Goal: Task Accomplishment & Management: Use online tool/utility

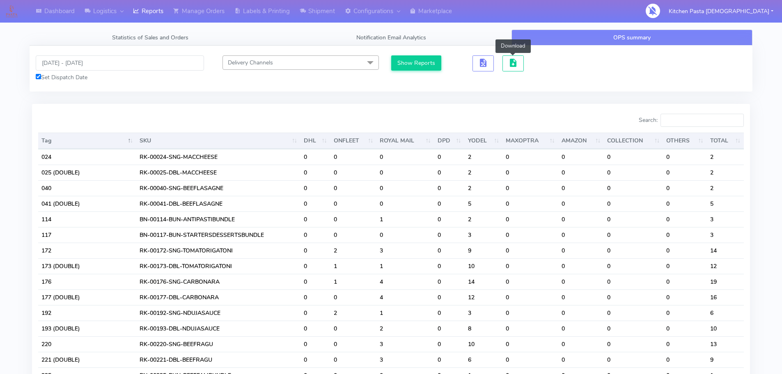
click at [140, 17] on link "Reports" at bounding box center [148, 11] width 40 height 23
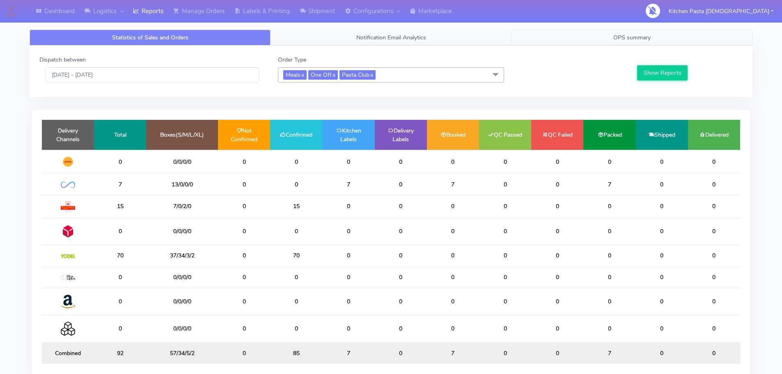
click at [633, 33] on link "OPS summary" at bounding box center [631, 38] width 241 height 16
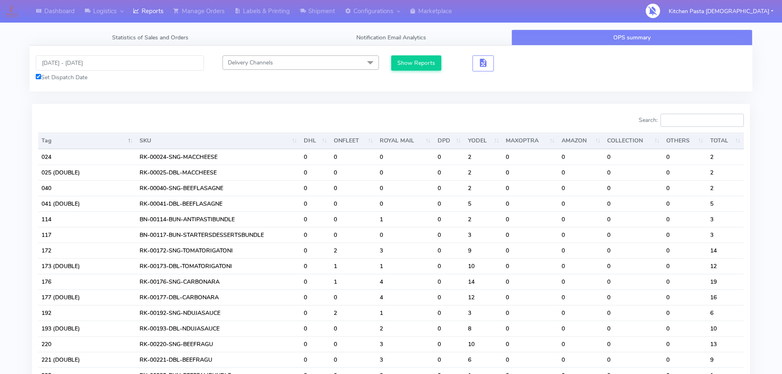
click at [697, 124] on input "Search:" at bounding box center [701, 120] width 83 height 13
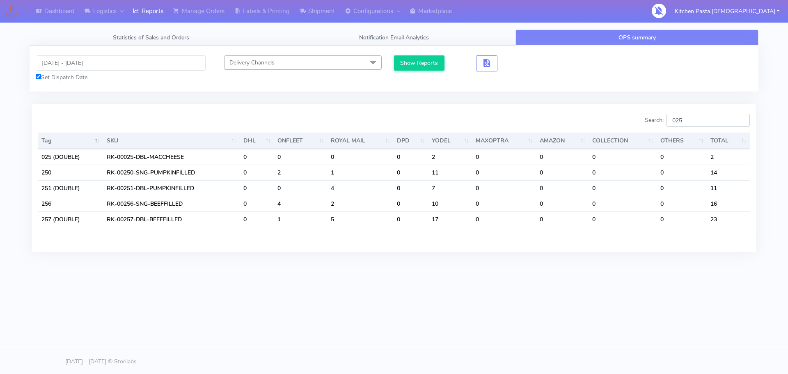
type input "025"
click at [707, 132] on div "Tag SKU DHL ONFLEET ROYAL MAIL DPD YODEL MAXOPTRA AMAZON COLLECTION OTHERS TOTA…" at bounding box center [394, 186] width 724 height 112
click at [702, 111] on div "Search: 025 Tag SKU DHL ONFLEET ROYAL MAIL DPD YODEL MAXOPTRA AMAZON COLLECTION…" at bounding box center [394, 178] width 724 height 148
drag, startPoint x: 697, startPoint y: 119, endPoint x: 670, endPoint y: 120, distance: 27.5
click at [670, 120] on label "Search: 025" at bounding box center [697, 120] width 105 height 13
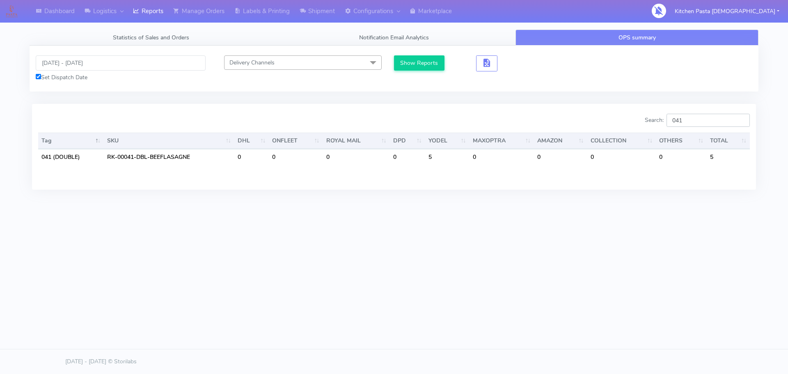
drag, startPoint x: 719, startPoint y: 119, endPoint x: 638, endPoint y: 118, distance: 80.9
click at [640, 118] on div "Search: 041" at bounding box center [575, 122] width 350 height 16
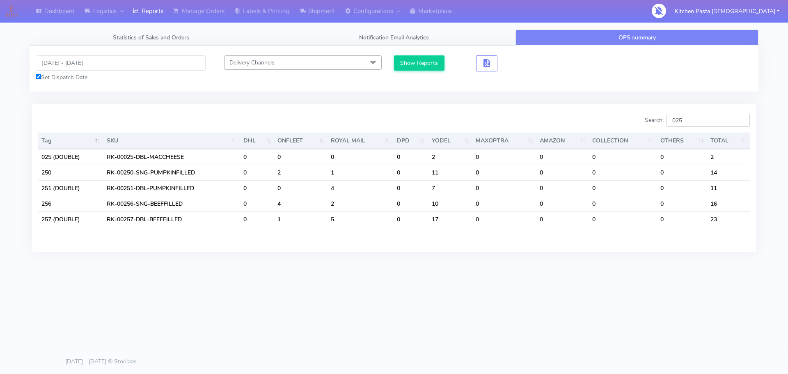
drag, startPoint x: 698, startPoint y: 126, endPoint x: 654, endPoint y: 112, distance: 46.9
click at [657, 117] on label "Search: 025" at bounding box center [697, 120] width 105 height 13
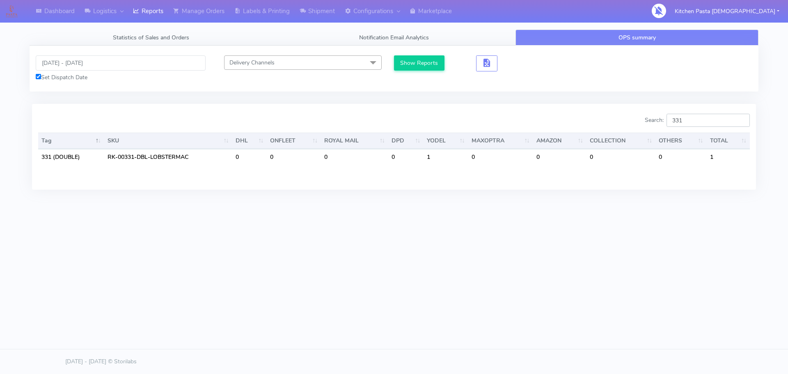
drag, startPoint x: 697, startPoint y: 120, endPoint x: 660, endPoint y: 119, distance: 37.4
click at [660, 119] on label "Search: 331" at bounding box center [697, 120] width 105 height 13
click at [700, 124] on input "331" at bounding box center [708, 120] width 83 height 13
drag, startPoint x: 700, startPoint y: 124, endPoint x: 652, endPoint y: 124, distance: 47.6
click at [652, 124] on label "Search: 331" at bounding box center [697, 120] width 105 height 13
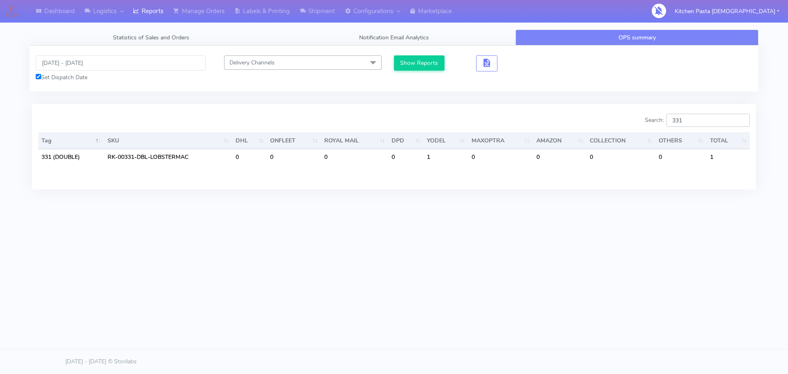
type input "331"
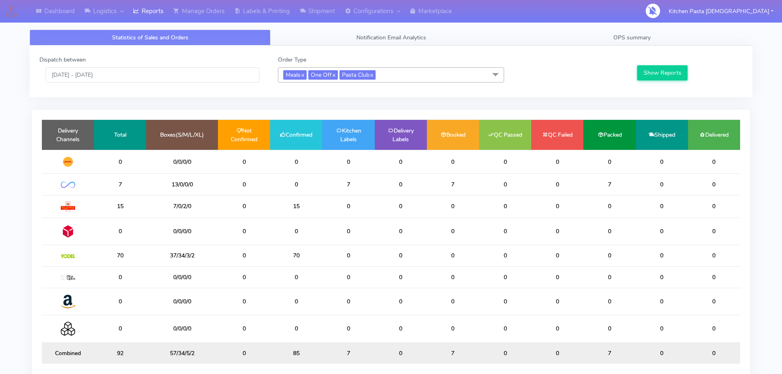
click at [414, 73] on span "Meals x One Off x Pasta Club x" at bounding box center [391, 74] width 226 height 15
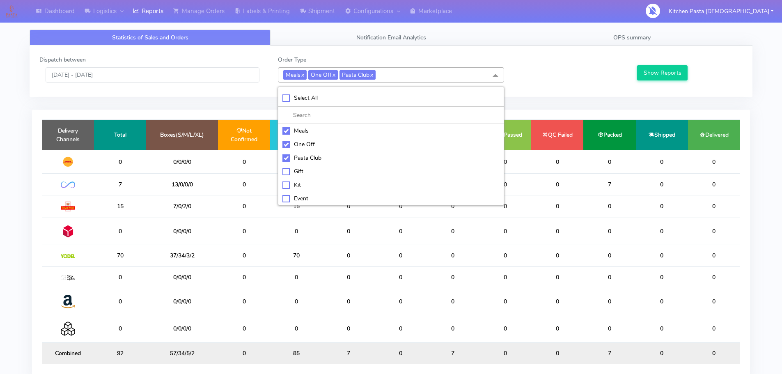
click at [294, 132] on div "Meals" at bounding box center [390, 130] width 217 height 9
checkbox input "false"
click at [295, 142] on div "One Off" at bounding box center [390, 144] width 217 height 9
checkbox input "false"
drag, startPoint x: 294, startPoint y: 155, endPoint x: 293, endPoint y: 163, distance: 8.7
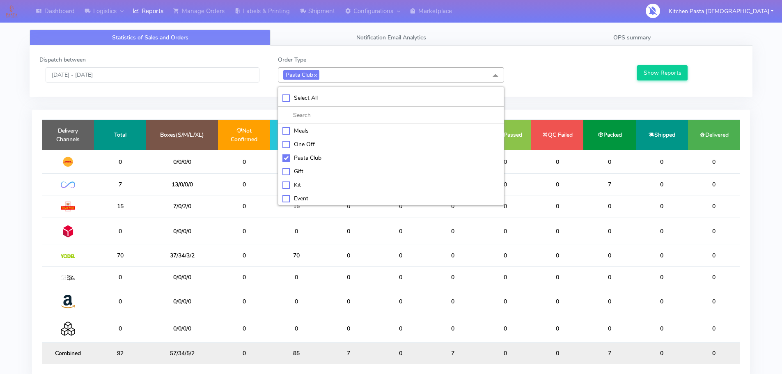
click at [295, 156] on div "Pasta Club" at bounding box center [390, 158] width 217 height 9
checkbox input "false"
drag, startPoint x: 294, startPoint y: 182, endPoint x: 321, endPoint y: 177, distance: 26.7
click at [295, 182] on div "Kit" at bounding box center [390, 184] width 217 height 9
checkbox input "true"
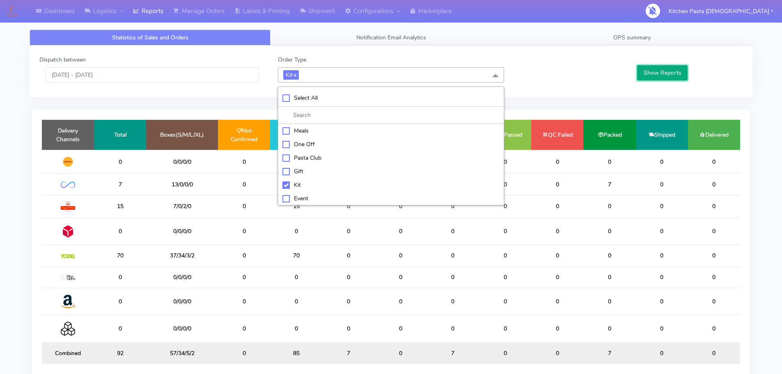
click at [650, 80] on button "Show Reports" at bounding box center [662, 72] width 50 height 15
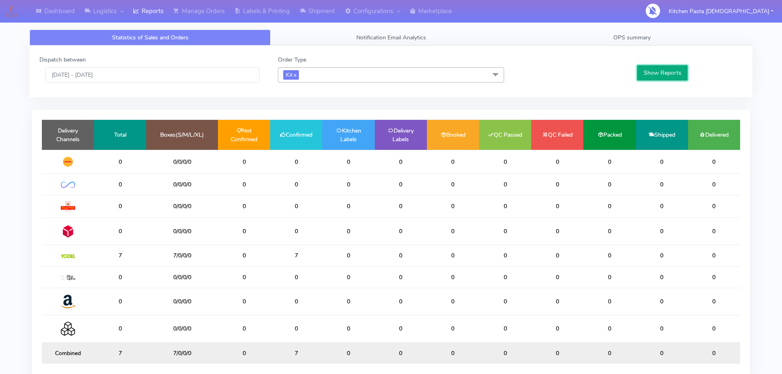
click at [637, 68] on button "Show Reports" at bounding box center [662, 72] width 50 height 15
click at [200, 9] on link "Manage Orders" at bounding box center [198, 11] width 61 height 23
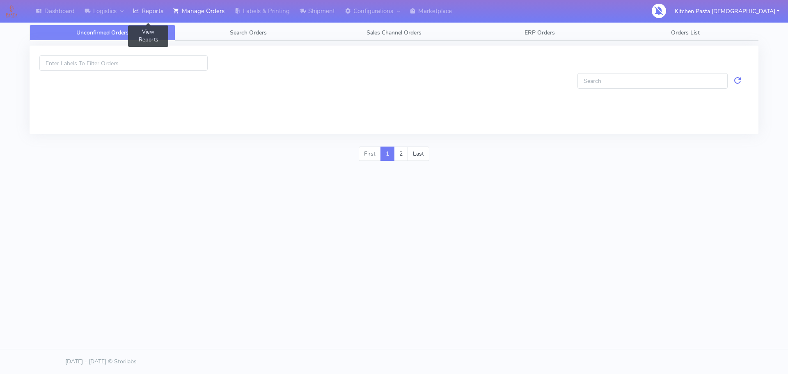
click at [145, 7] on link "Reports" at bounding box center [148, 11] width 40 height 23
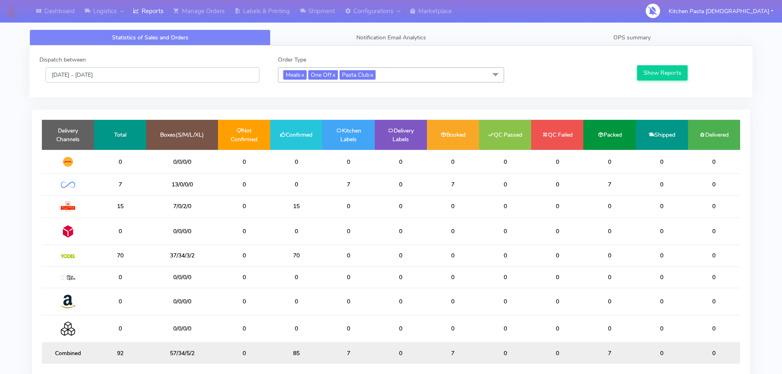
click at [227, 70] on input "[DATE] - [DATE]" at bounding box center [153, 74] width 214 height 15
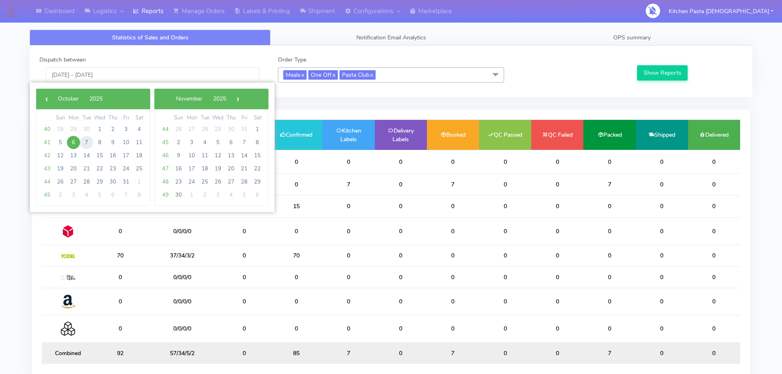
click at [85, 143] on span "7" at bounding box center [86, 142] width 13 height 13
type input "07/10/2025 - 07/10/2025"
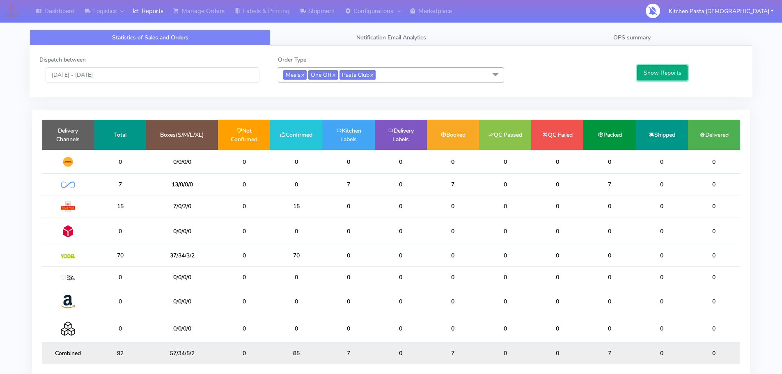
click at [644, 76] on button "Show Reports" at bounding box center [662, 72] width 50 height 15
click at [394, 80] on span "Meals x One Off x Pasta Club x" at bounding box center [391, 74] width 226 height 15
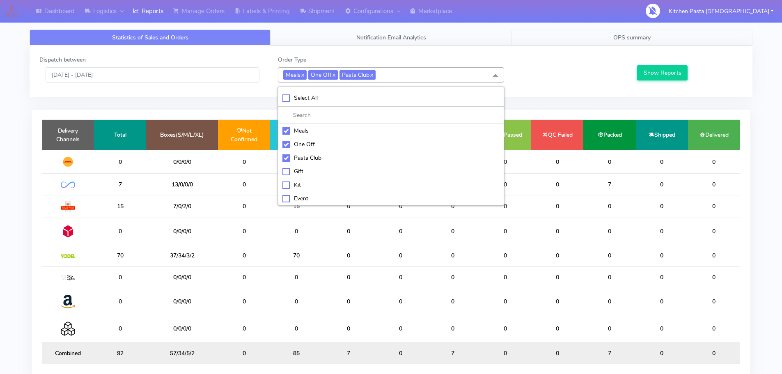
click at [644, 35] on span "OPS summary" at bounding box center [631, 38] width 37 height 8
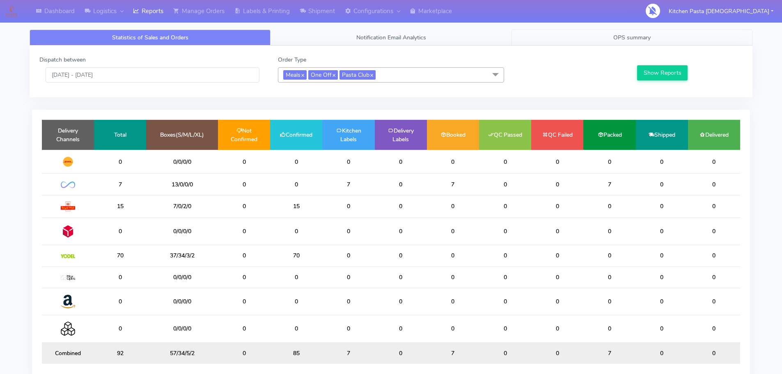
click at [640, 34] on span "OPS summary" at bounding box center [631, 38] width 37 height 8
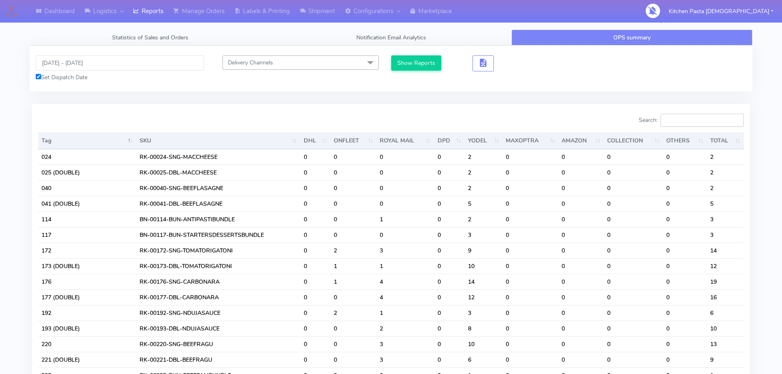
click at [676, 124] on input "Search:" at bounding box center [701, 120] width 83 height 13
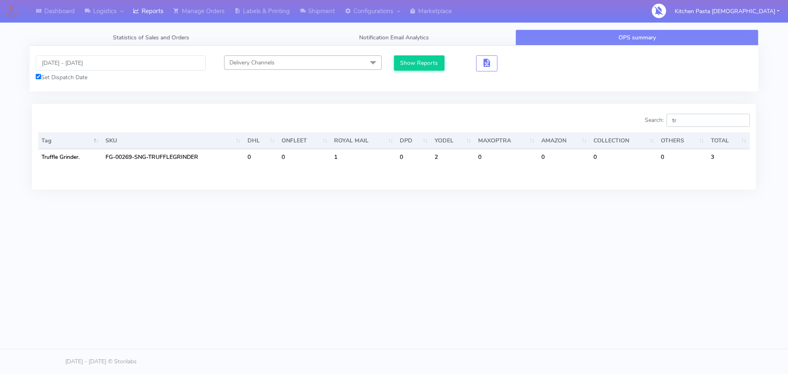
type input "tru"
click at [741, 117] on input "tru" at bounding box center [708, 120] width 83 height 13
click at [742, 119] on input "tru" at bounding box center [708, 120] width 83 height 13
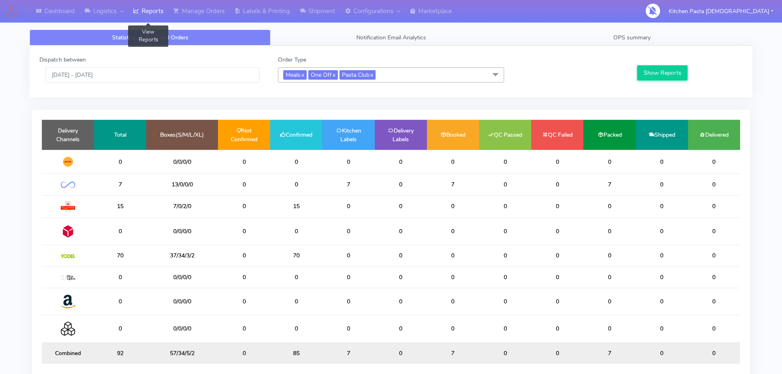
click at [132, 12] on link "Reports" at bounding box center [148, 11] width 40 height 23
click at [645, 33] on link "OPS summary" at bounding box center [631, 38] width 241 height 16
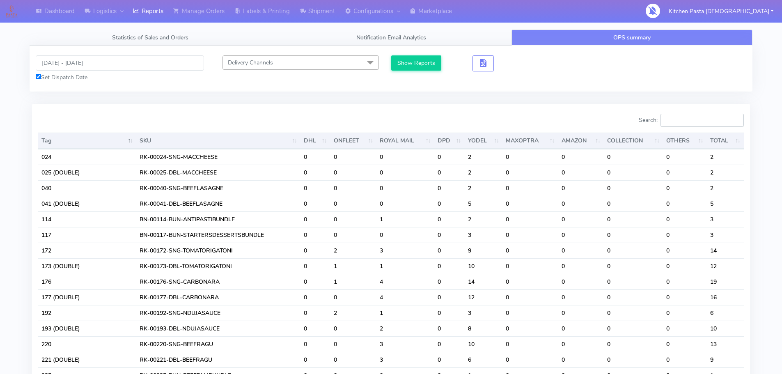
click at [711, 124] on input "Search:" at bounding box center [701, 120] width 83 height 13
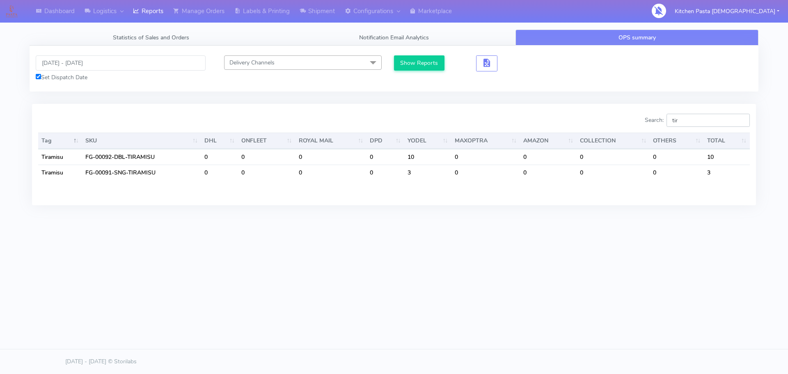
drag, startPoint x: 706, startPoint y: 125, endPoint x: 667, endPoint y: 123, distance: 39.1
click at [667, 123] on label "Search: tir" at bounding box center [697, 120] width 105 height 13
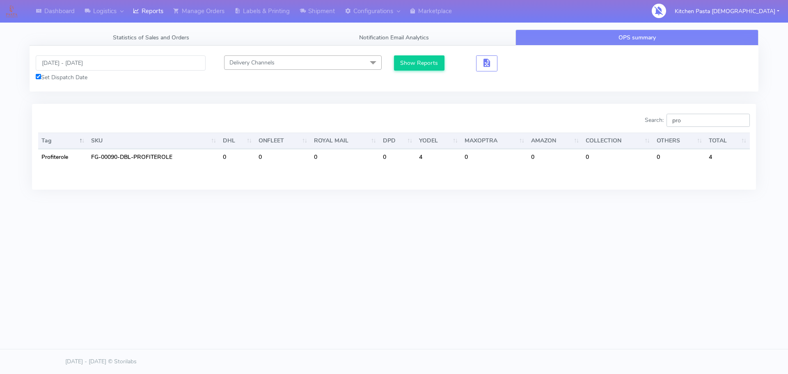
type input "pro"
drag, startPoint x: 706, startPoint y: 125, endPoint x: 597, endPoint y: 125, distance: 108.8
click at [597, 125] on div "Search: pro" at bounding box center [575, 122] width 350 height 16
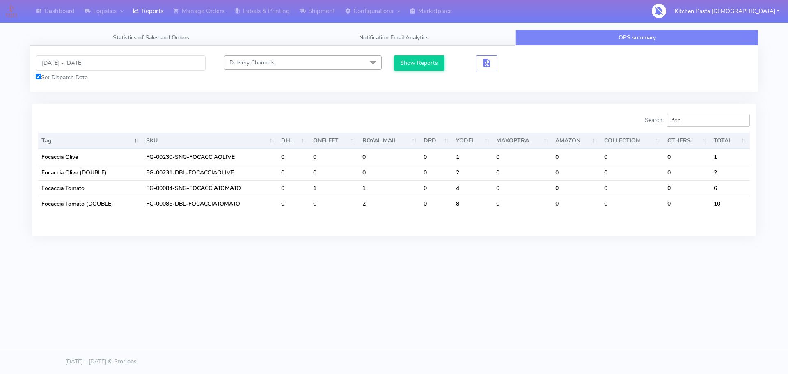
drag, startPoint x: 691, startPoint y: 115, endPoint x: 662, endPoint y: 121, distance: 30.2
click at [662, 121] on label "Search: foc" at bounding box center [697, 120] width 105 height 13
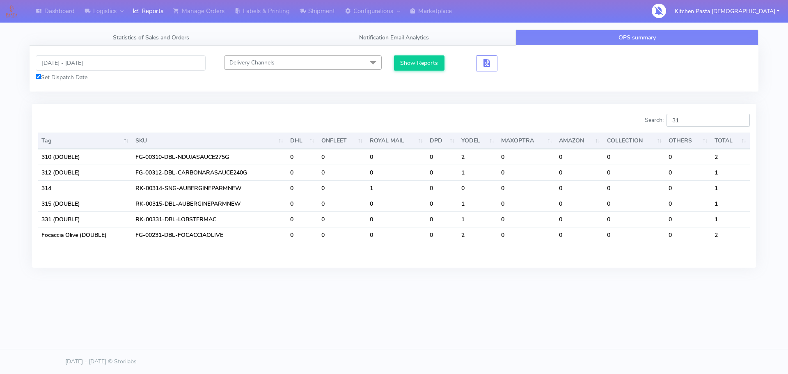
type input "3"
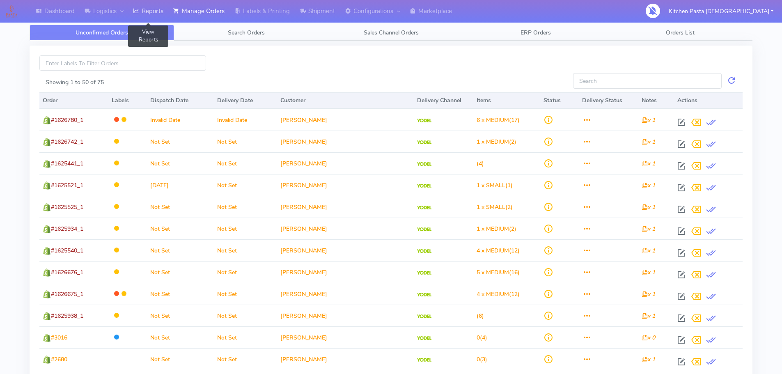
click at [160, 9] on link "Reports" at bounding box center [148, 11] width 40 height 23
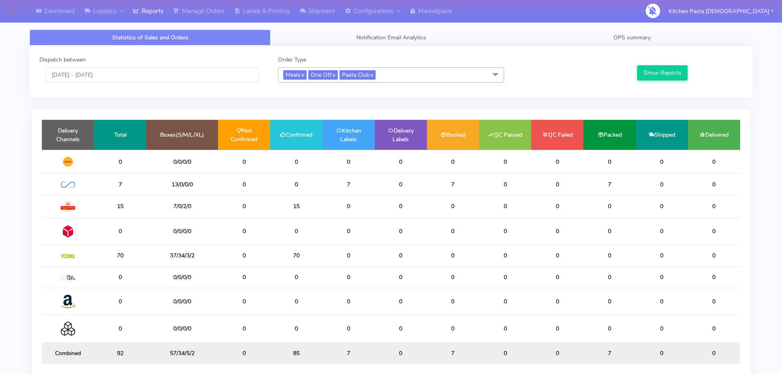
click at [273, 25] on div "Statistics of Sales and Orders Notification Email Analytics OPS summary Dispatc…" at bounding box center [390, 210] width 735 height 371
click at [277, 18] on link "Labels & Printing" at bounding box center [261, 11] width 65 height 23
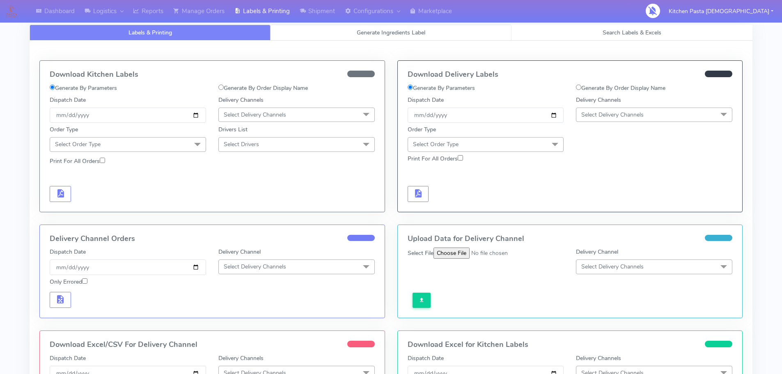
click at [401, 34] on span "Generate Ingredients Label" at bounding box center [391, 33] width 69 height 8
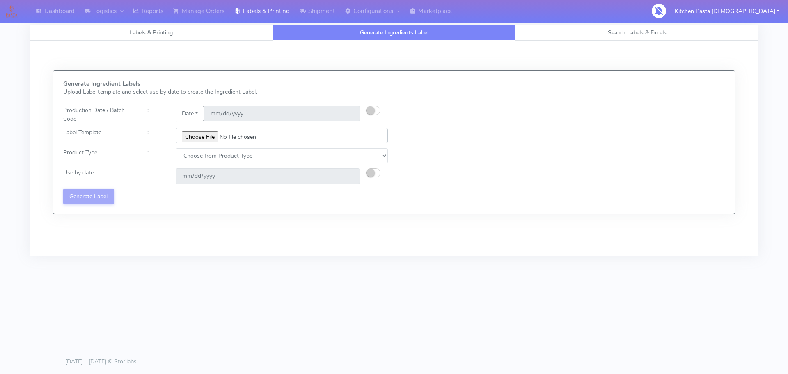
click at [206, 135] on input "file" at bounding box center [282, 135] width 212 height 15
type input "C:\fakepath\Classic Tiramisu V1.jpg"
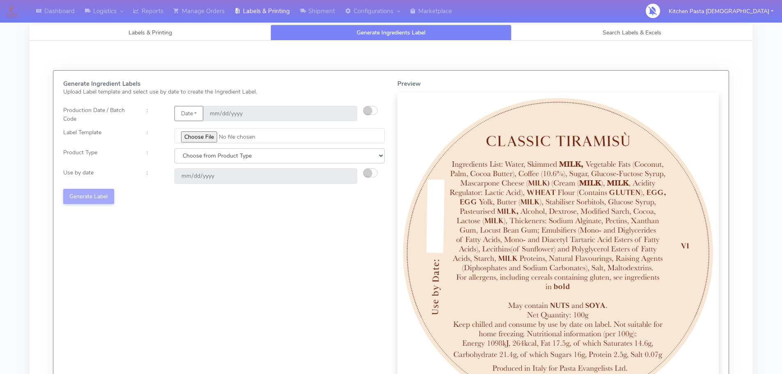
click at [260, 158] on select "Choose from Product Type ECOM ERETAIL CIRCULAR CIRC_DESERTS LASAGNE" at bounding box center [279, 155] width 210 height 15
select select "3"
click at [174, 148] on select "Choose from Product Type ECOM ERETAIL CIRCULAR CIRC_DESERTS LASAGNE" at bounding box center [279, 155] width 210 height 15
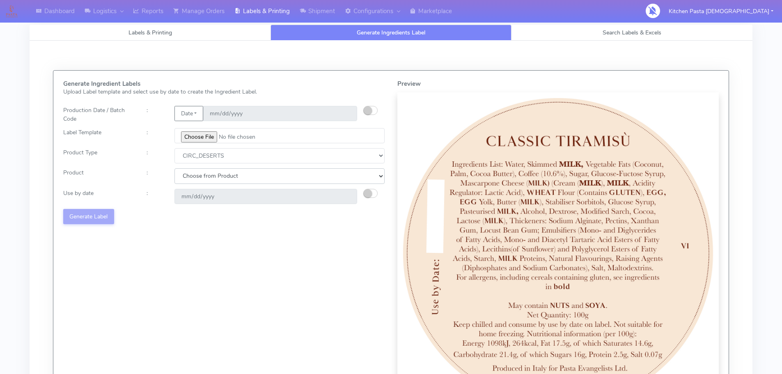
click at [255, 182] on select "Choose from Product CLASSIC_TIRAMISU CREMA_AMARENA PROFITEROLES" at bounding box center [279, 175] width 210 height 15
select select "0"
click at [174, 168] on select "Choose from Product CLASSIC_TIRAMISU CREMA_AMARENA PROFITEROLES" at bounding box center [279, 175] width 210 height 15
type input "[DATE]"
click at [116, 208] on div "Generate Ingredient Labels Upload Label template and select use by date to crea…" at bounding box center [224, 246] width 334 height 333
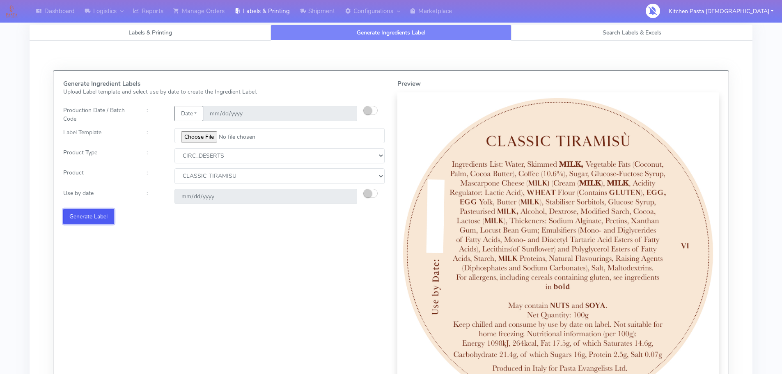
click at [102, 215] on button "Generate Label" at bounding box center [88, 216] width 51 height 15
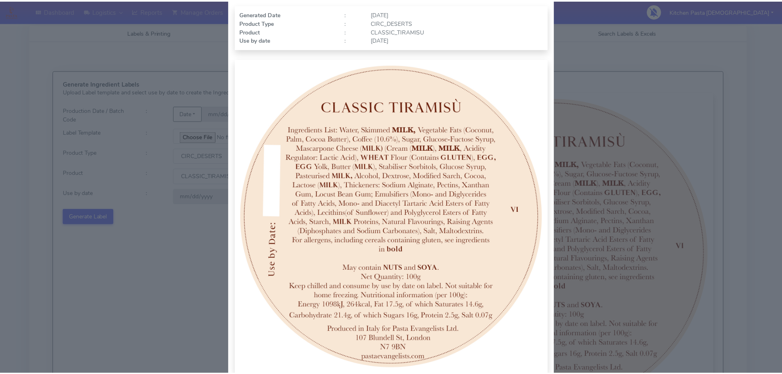
scroll to position [85, 0]
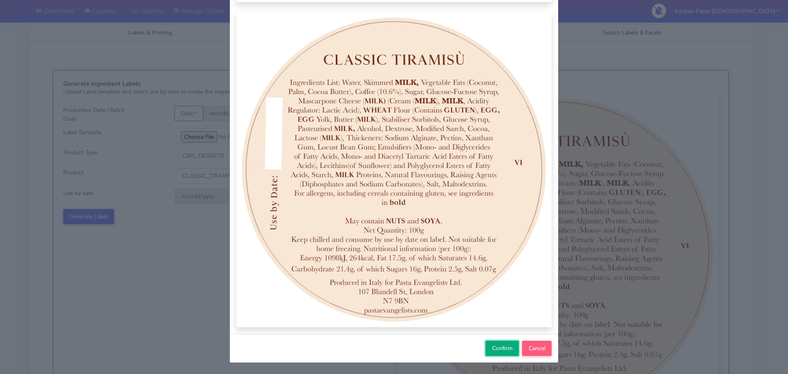
click at [497, 342] on button "Confirm" at bounding box center [502, 348] width 33 height 15
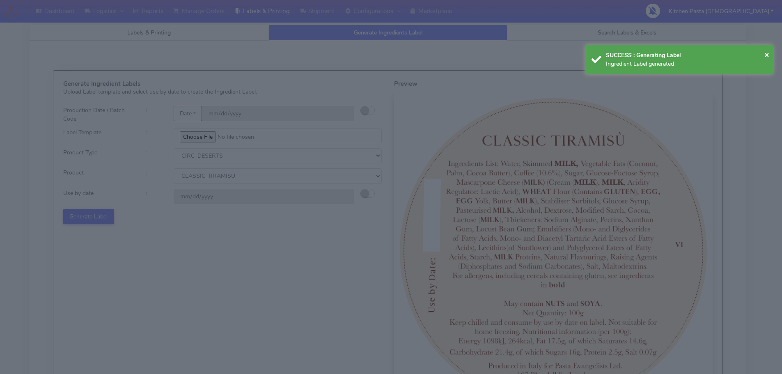
select select
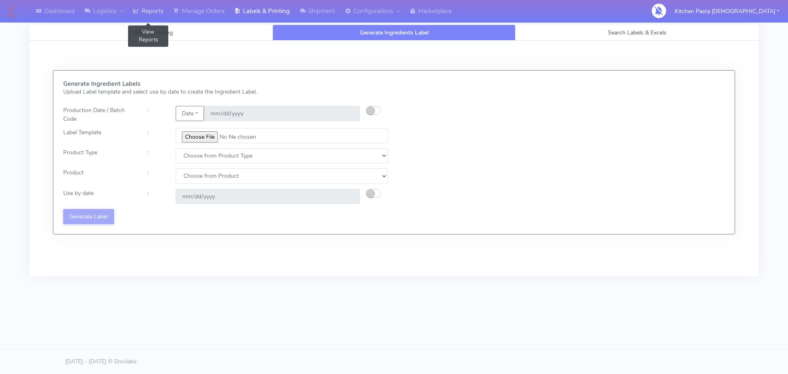
drag, startPoint x: 157, startPoint y: 7, endPoint x: 170, endPoint y: 7, distance: 12.7
click at [157, 7] on link "Reports" at bounding box center [148, 11] width 40 height 23
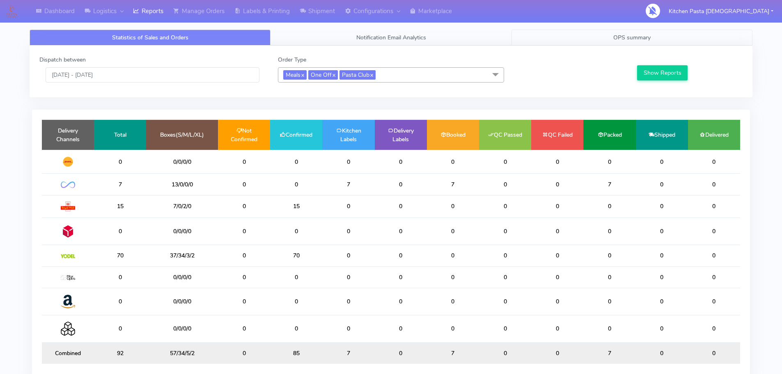
click at [632, 35] on span "OPS summary" at bounding box center [631, 38] width 37 height 8
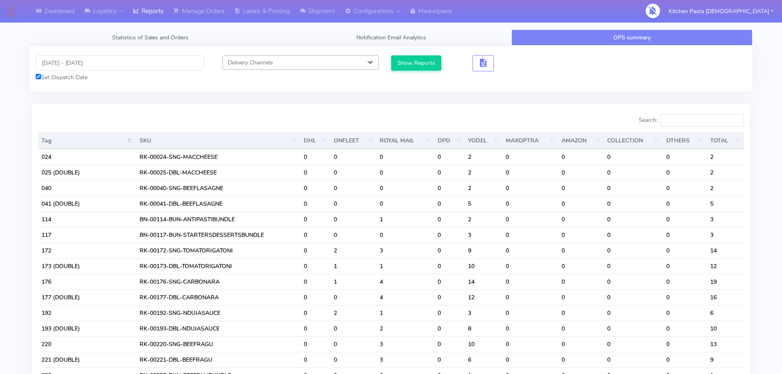
click at [677, 128] on div "Search:" at bounding box center [570, 122] width 347 height 16
click at [672, 121] on input "Search:" at bounding box center [701, 120] width 83 height 13
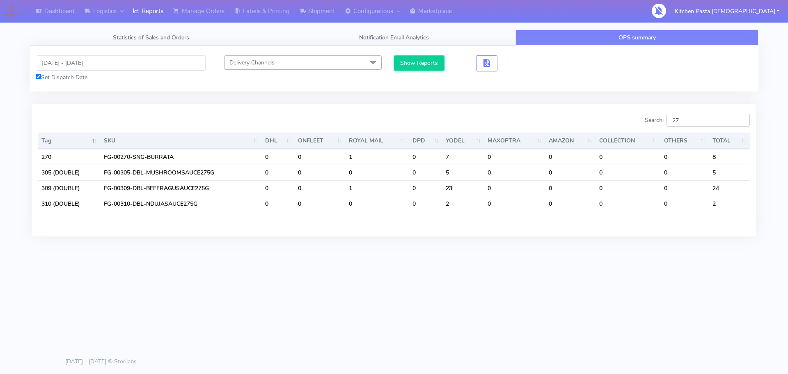
type input "2"
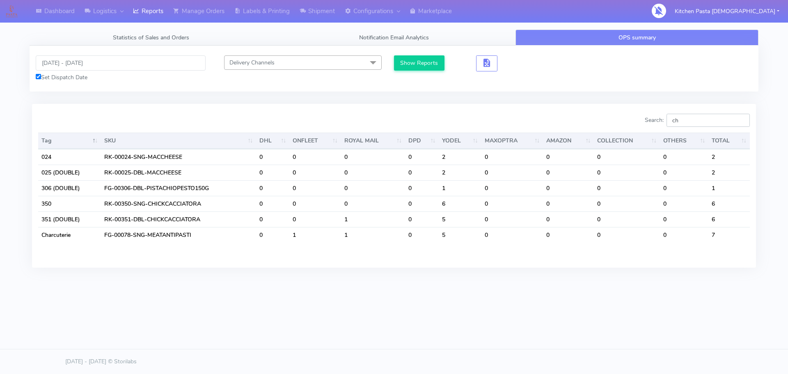
type input "c"
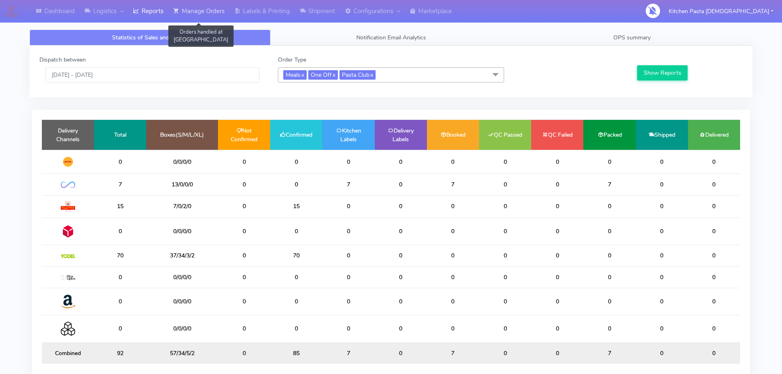
click at [217, 12] on link "Manage Orders" at bounding box center [198, 11] width 61 height 23
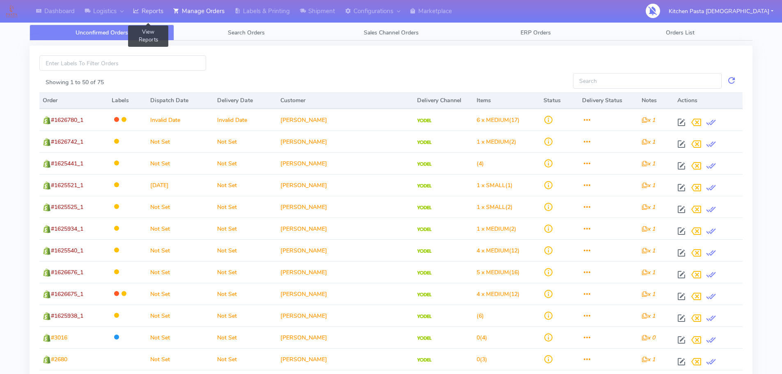
click at [163, 20] on link "Reports" at bounding box center [148, 11] width 40 height 23
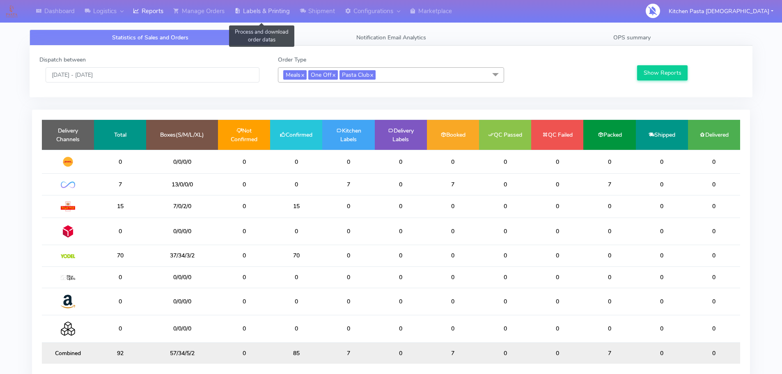
click at [284, 14] on link "Labels & Printing" at bounding box center [261, 11] width 65 height 23
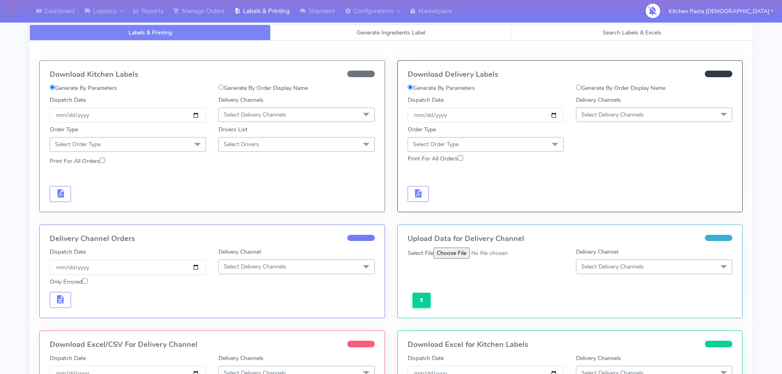
select select
click at [364, 34] on span "Generate Ingredients Label" at bounding box center [391, 33] width 69 height 8
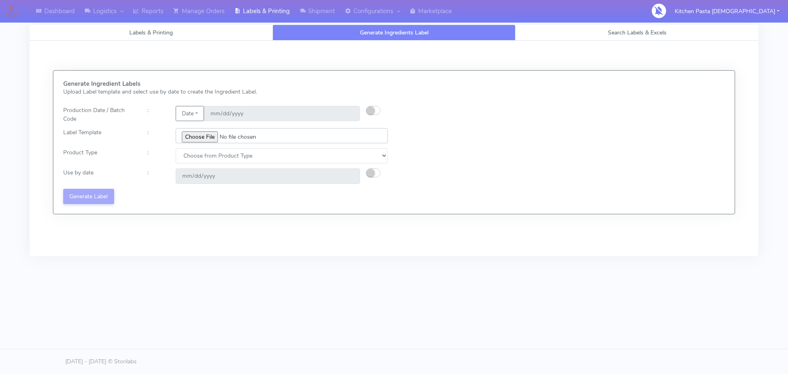
click at [206, 137] on input "file" at bounding box center [282, 135] width 212 height 15
type input "C:\fakepath\Profiteroles V1.jpg"
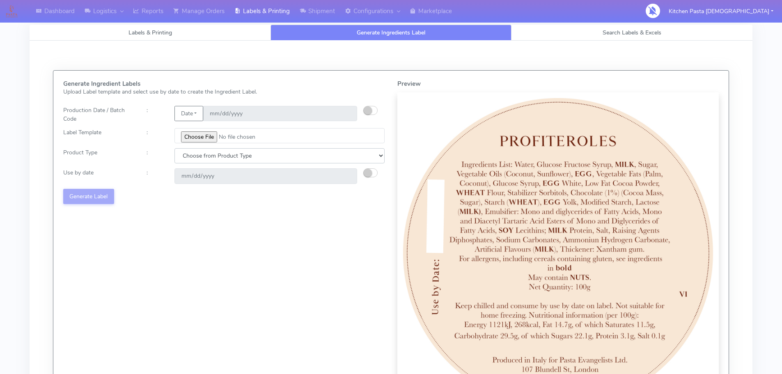
click at [241, 153] on select "Choose from Product Type ECOM ERETAIL CIRCULAR CIRC_DESERTS LASAGNE" at bounding box center [279, 155] width 210 height 15
select select "3"
click at [174, 148] on select "Choose from Product Type ECOM ERETAIL CIRCULAR CIRC_DESERTS LASAGNE" at bounding box center [279, 155] width 210 height 15
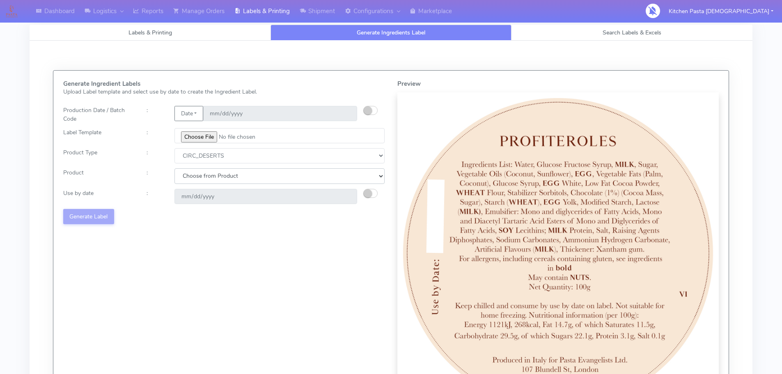
click at [226, 181] on select "Choose from Product CLASSIC_TIRAMISU CREMA_AMARENA PROFITEROLES" at bounding box center [279, 175] width 210 height 15
select select "2"
click at [174, 168] on select "Choose from Product CLASSIC_TIRAMISU CREMA_AMARENA PROFITEROLES" at bounding box center [279, 175] width 210 height 15
type input "[DATE]"
click at [89, 213] on button "Generate Label" at bounding box center [88, 216] width 51 height 15
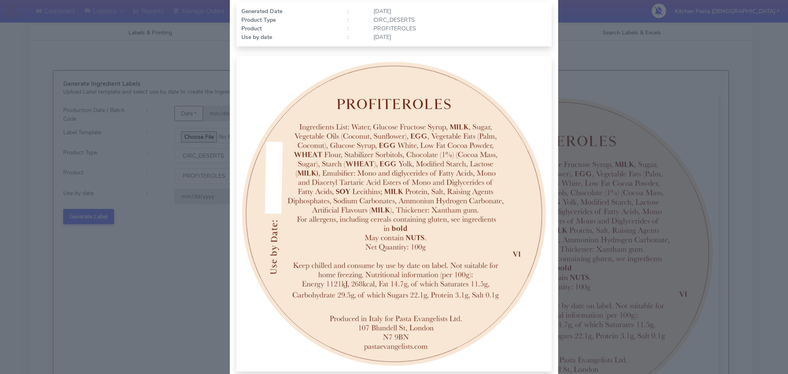
scroll to position [85, 0]
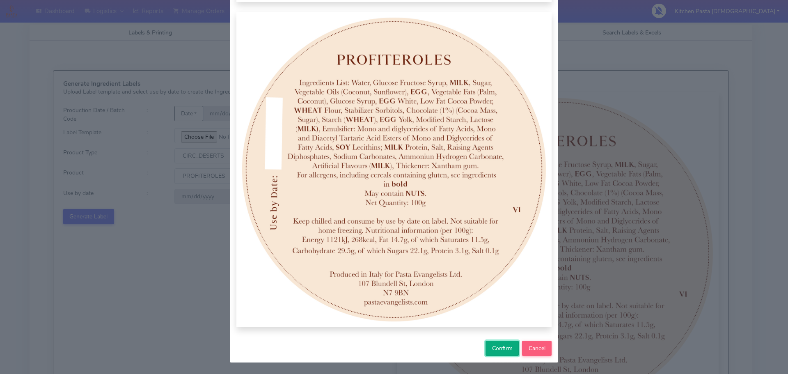
click at [489, 354] on button "Confirm" at bounding box center [502, 348] width 33 height 15
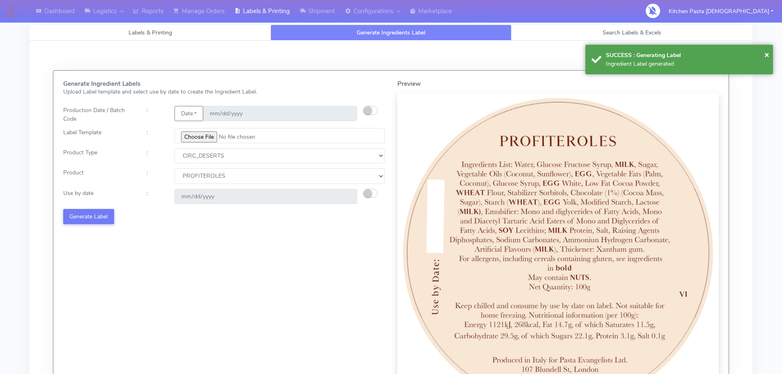
select select
